Goal: Navigation & Orientation: Find specific page/section

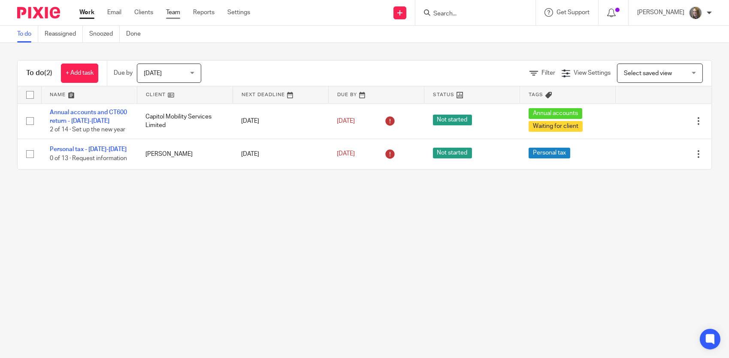
drag, startPoint x: 0, startPoint y: 0, endPoint x: 175, endPoint y: 11, distance: 175.3
click at [175, 11] on link "Team" at bounding box center [173, 12] width 14 height 9
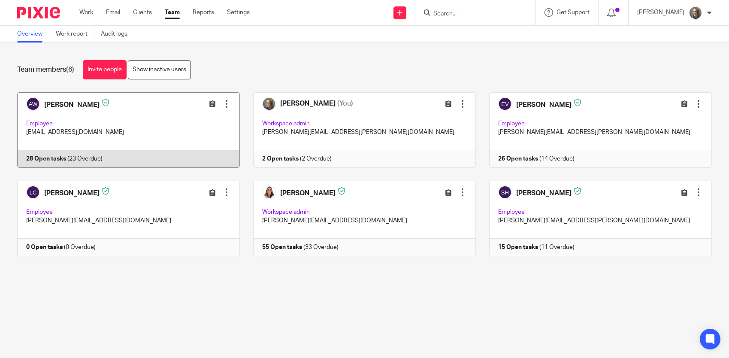
click at [154, 110] on link at bounding box center [122, 129] width 236 height 75
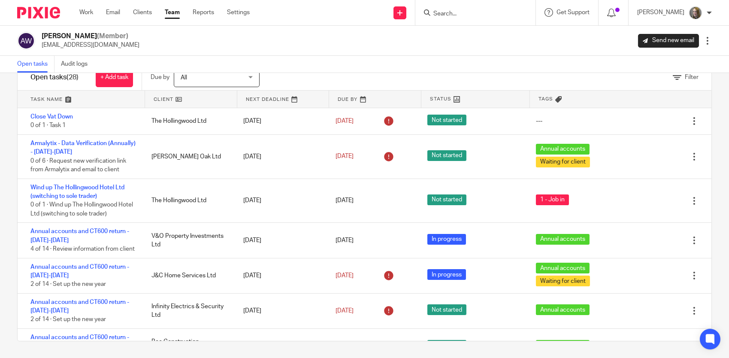
click at [174, 12] on link "Team" at bounding box center [172, 12] width 15 height 9
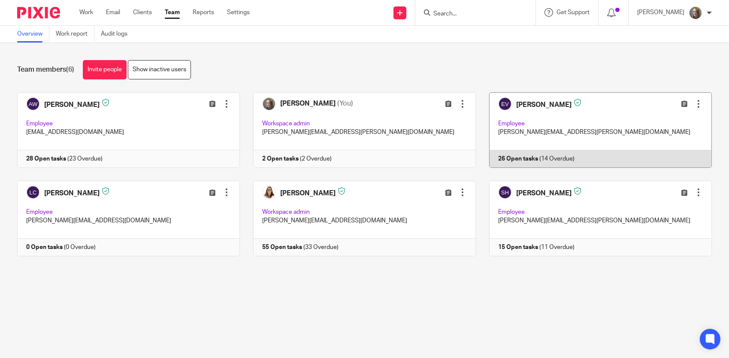
click at [537, 127] on link at bounding box center [594, 129] width 236 height 75
